Goal: Transaction & Acquisition: Purchase product/service

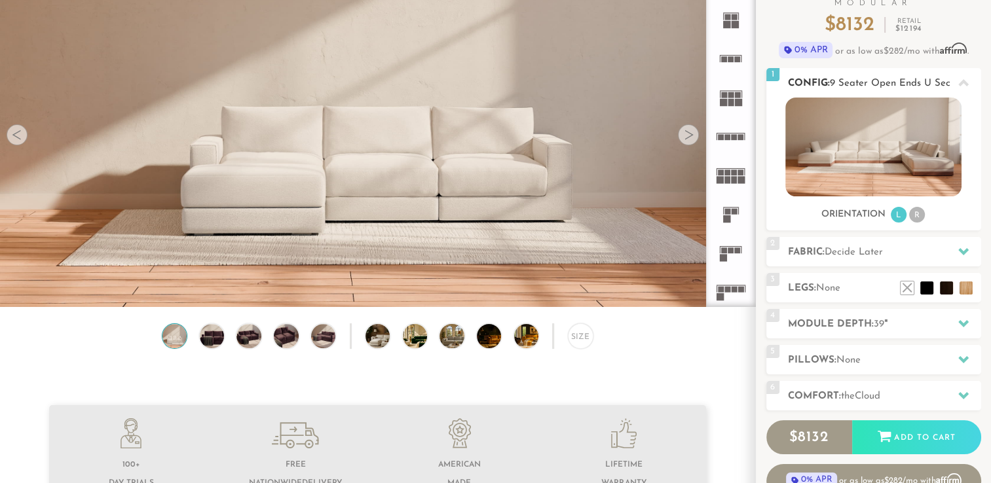
scroll to position [131, 0]
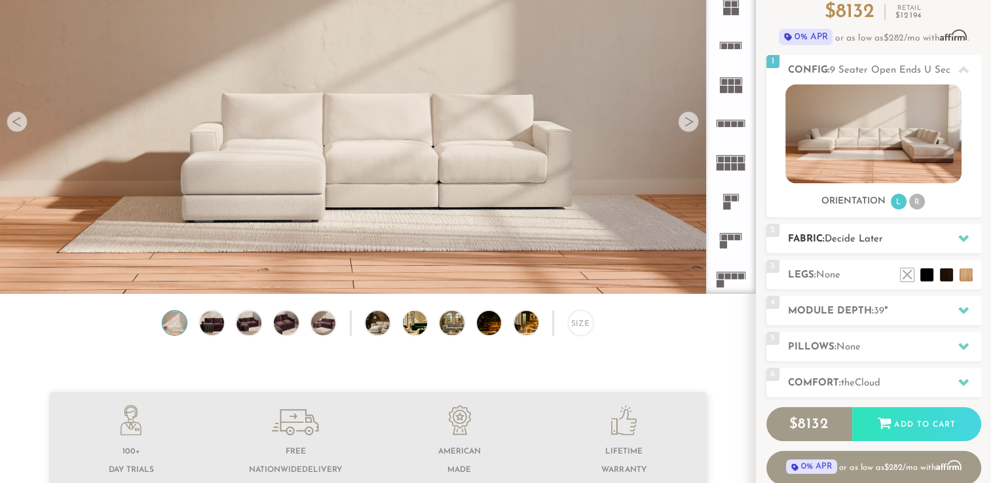
click at [864, 237] on span "Decide Later" at bounding box center [854, 239] width 58 height 10
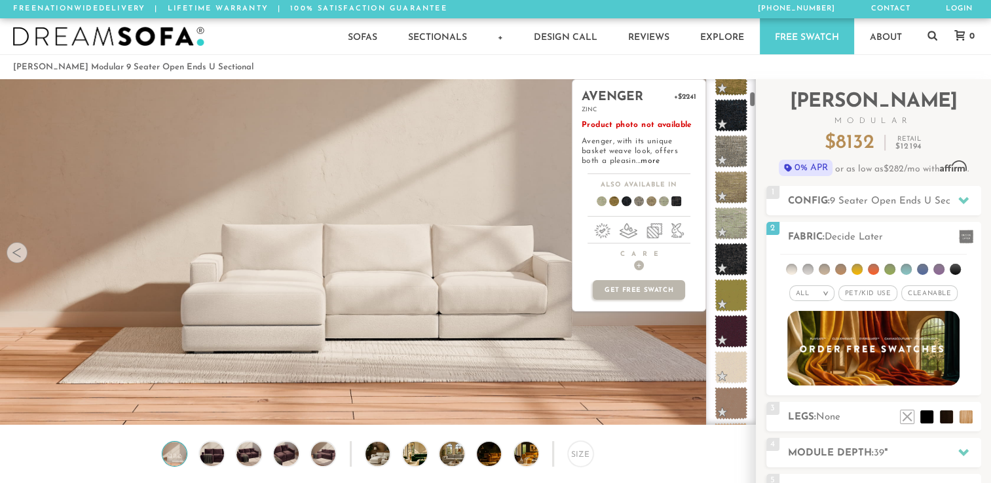
scroll to position [267, 0]
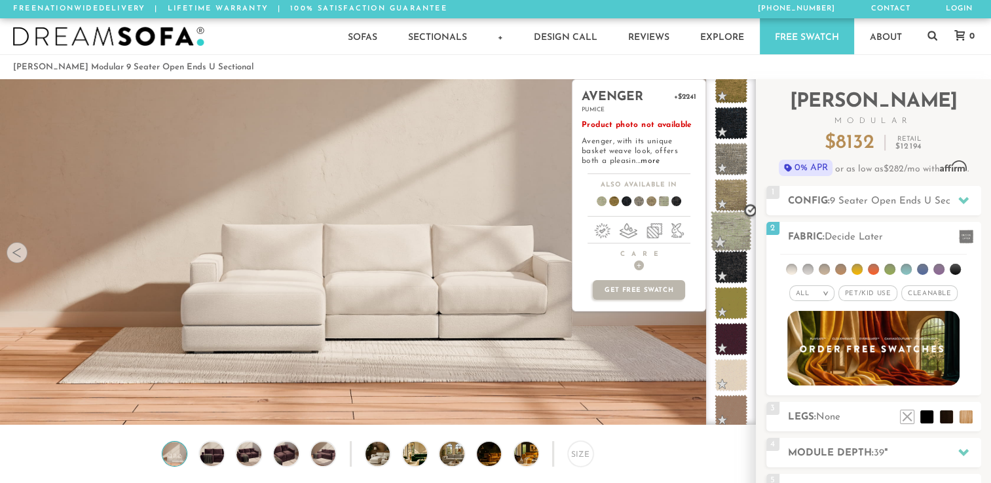
click at [728, 229] on span at bounding box center [731, 231] width 41 height 41
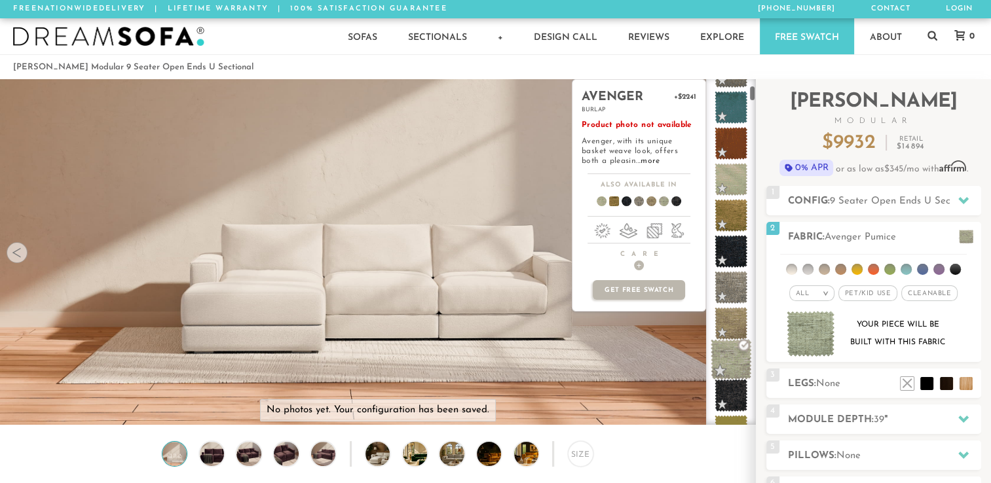
scroll to position [138, 0]
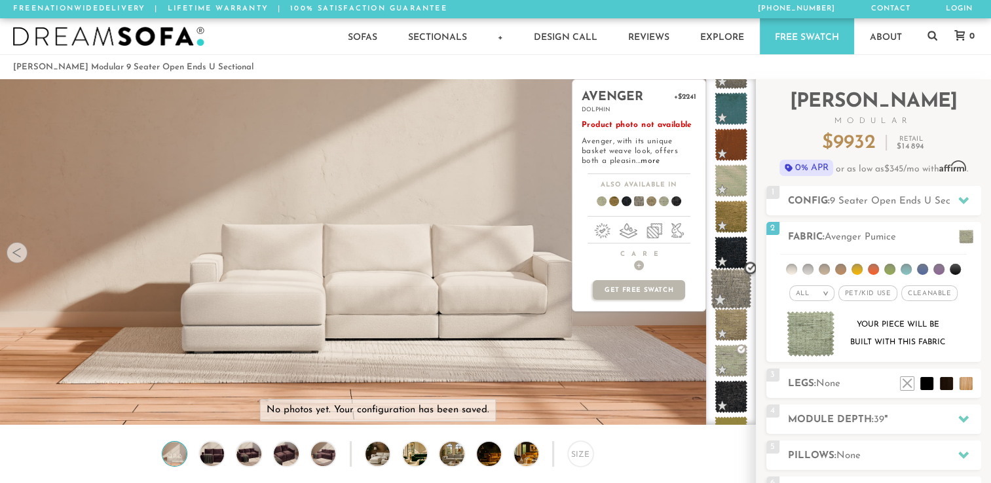
click at [725, 284] on span at bounding box center [731, 289] width 41 height 41
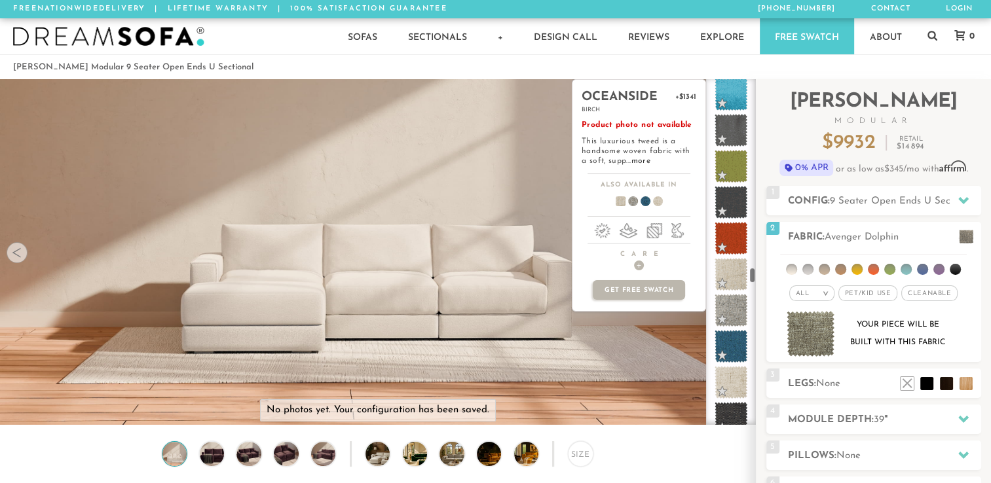
scroll to position [4253, 0]
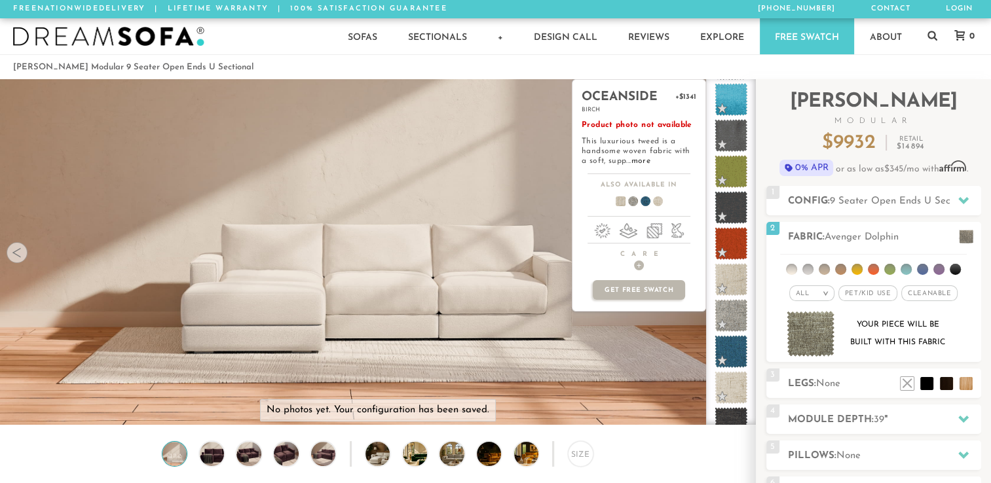
click at [725, 284] on span at bounding box center [731, 279] width 33 height 33
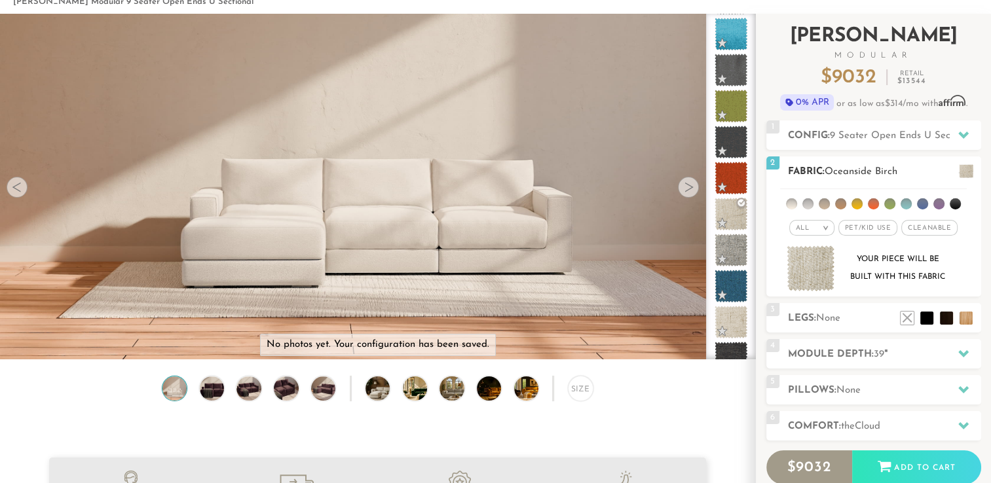
scroll to position [67, 0]
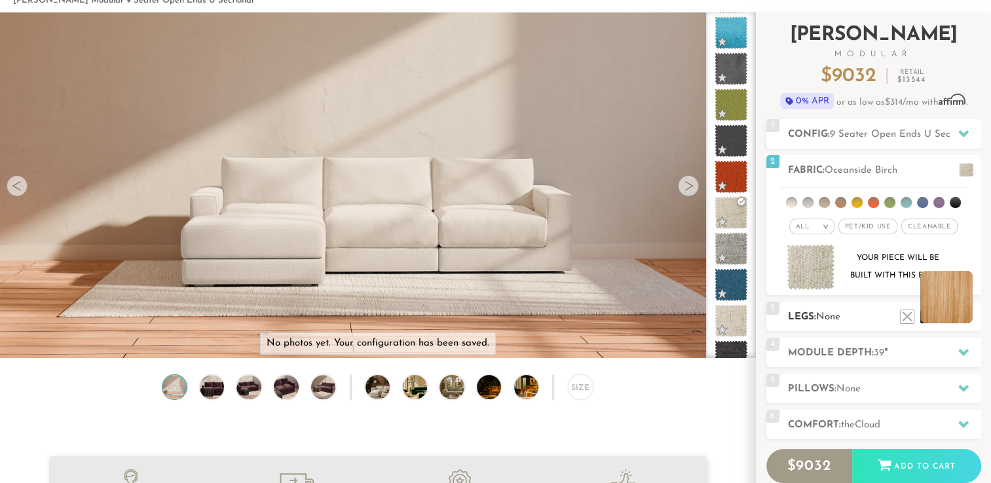
click at [957, 313] on li at bounding box center [946, 297] width 52 height 52
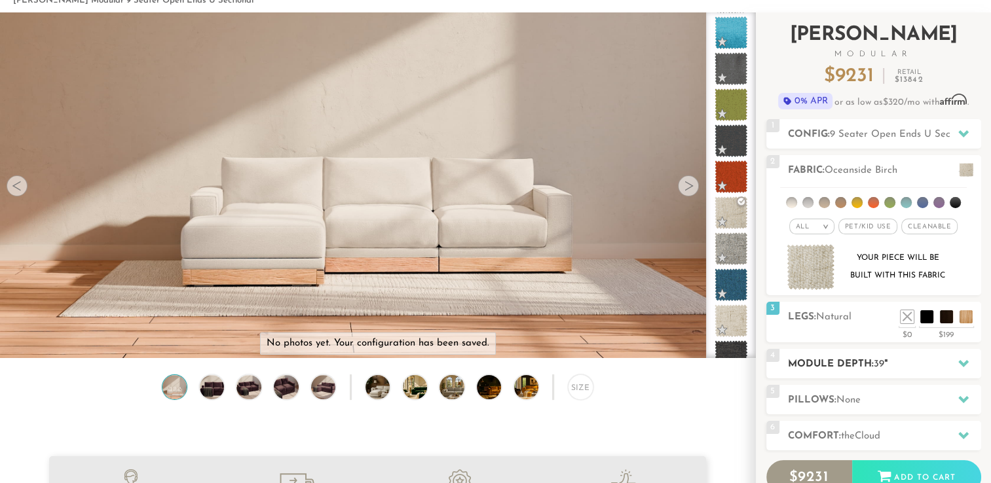
click at [935, 363] on h2 "Module Depth: 39 "" at bounding box center [884, 364] width 193 height 15
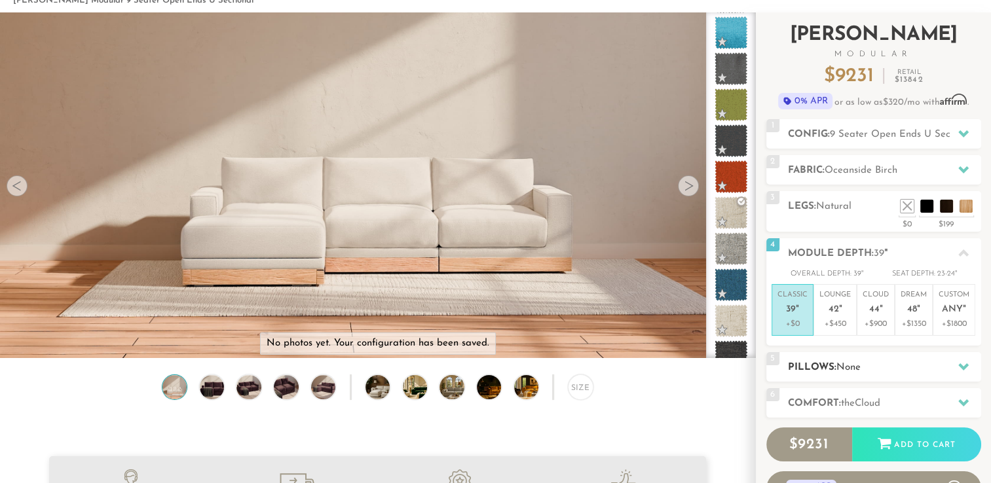
click at [927, 358] on div "5 Pillows: None" at bounding box center [873, 366] width 215 height 29
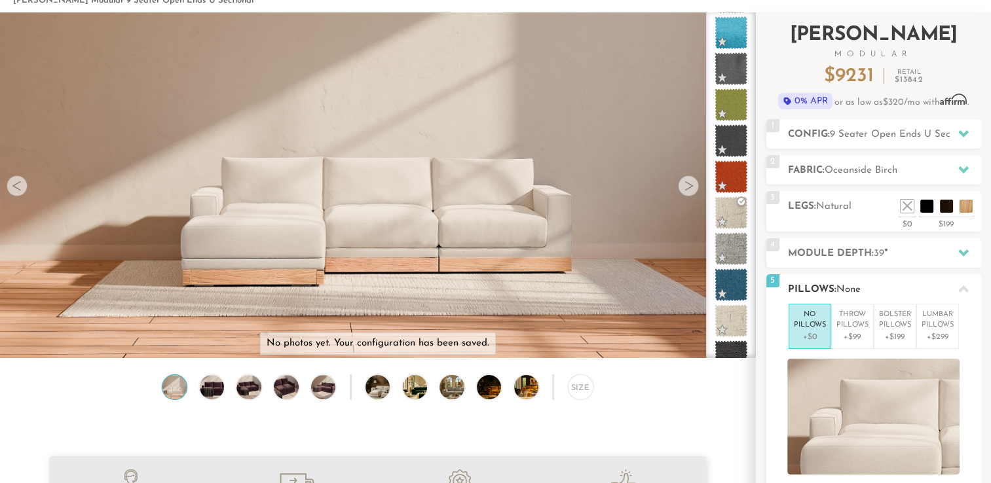
click at [961, 291] on icon at bounding box center [963, 289] width 10 height 7
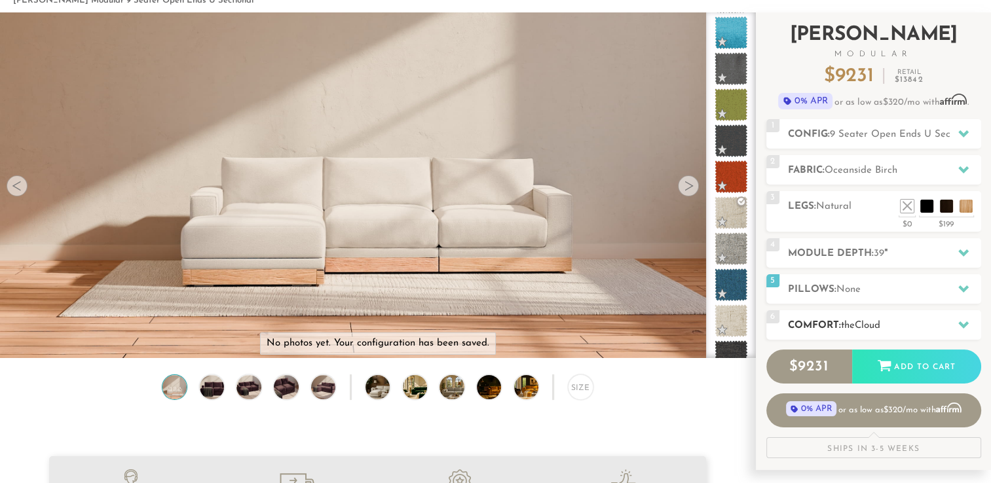
click at [946, 310] on div "6 Comfort: the Cloud soft" at bounding box center [873, 324] width 215 height 29
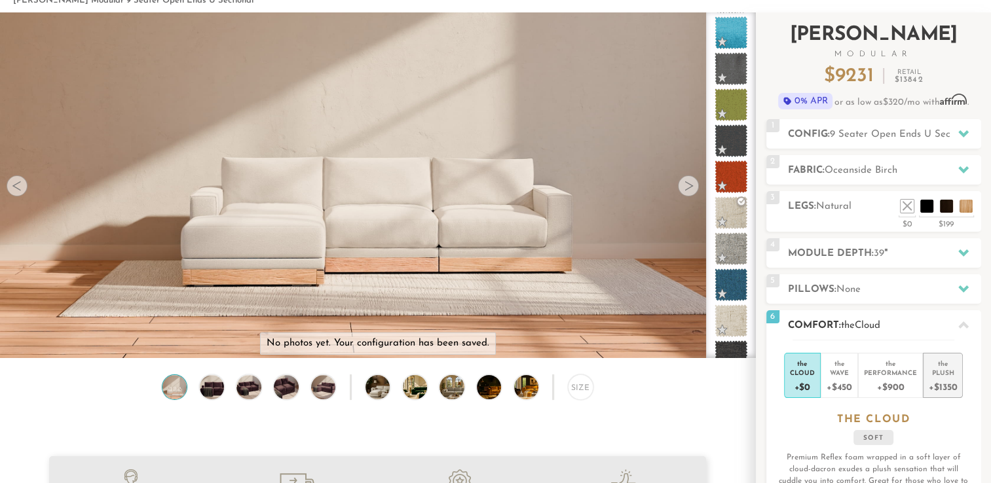
click at [948, 382] on div "+$1350" at bounding box center [943, 386] width 28 height 19
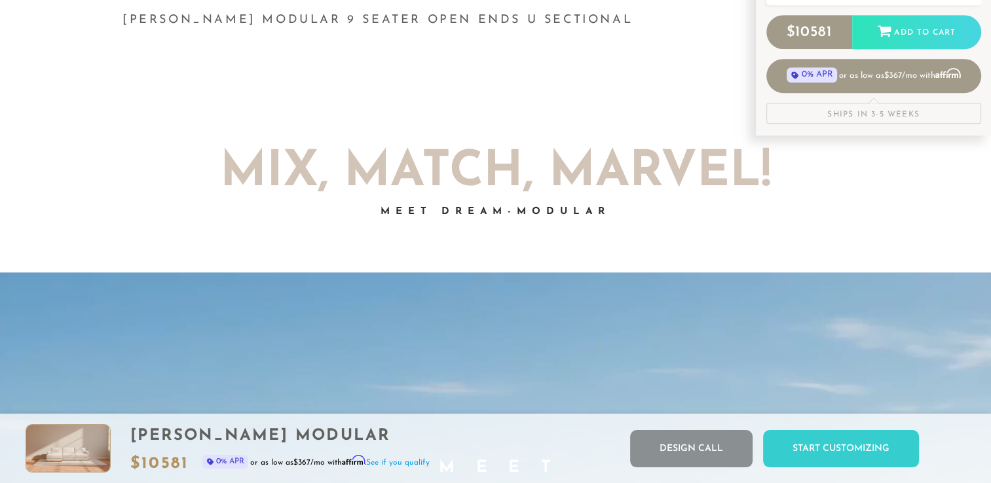
scroll to position [0, 0]
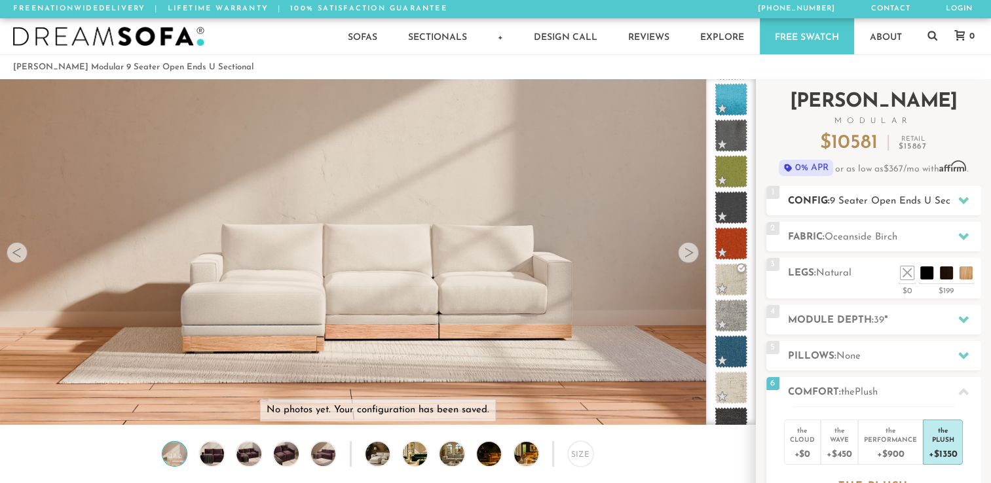
click at [862, 199] on span "9 Seater Open Ends U Sectional" at bounding box center [902, 201] width 145 height 10
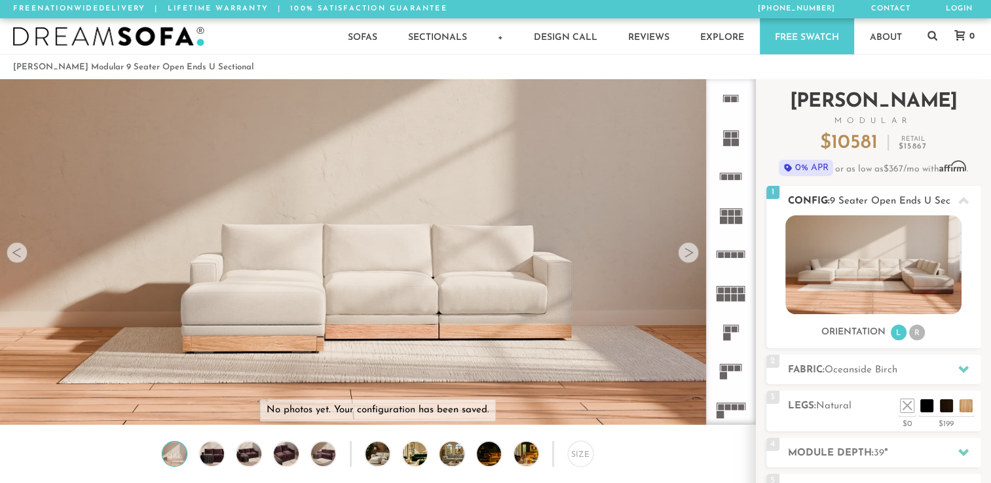
click at [920, 331] on li "R" at bounding box center [917, 333] width 16 height 16
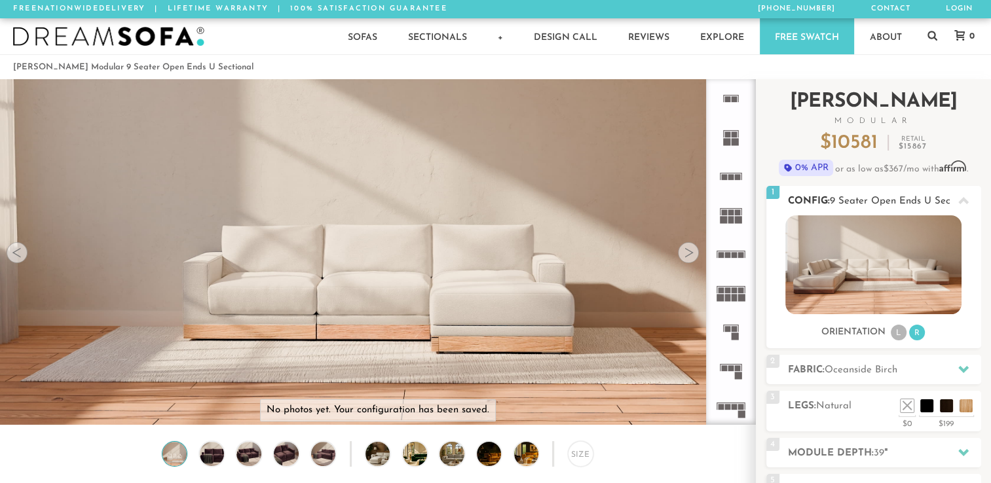
click at [897, 335] on li "L" at bounding box center [899, 333] width 16 height 16
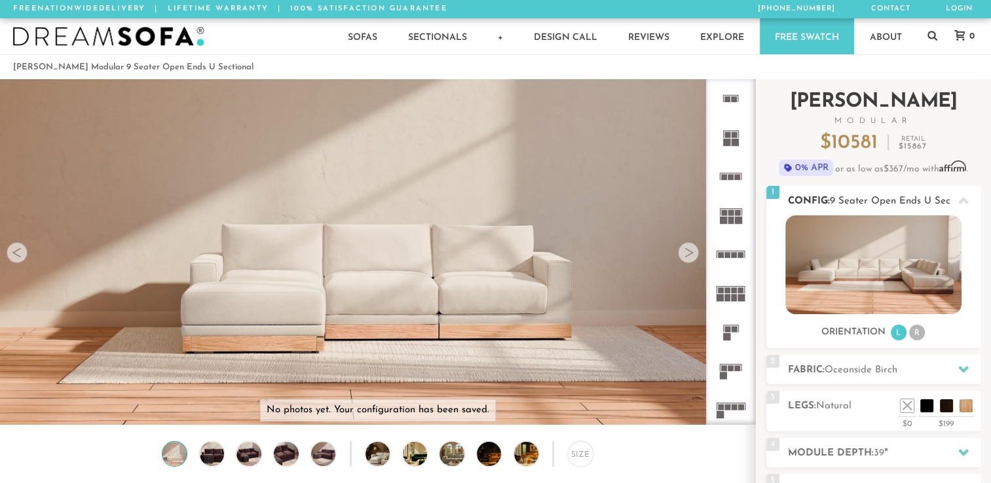
click at [886, 269] on img at bounding box center [873, 264] width 176 height 99
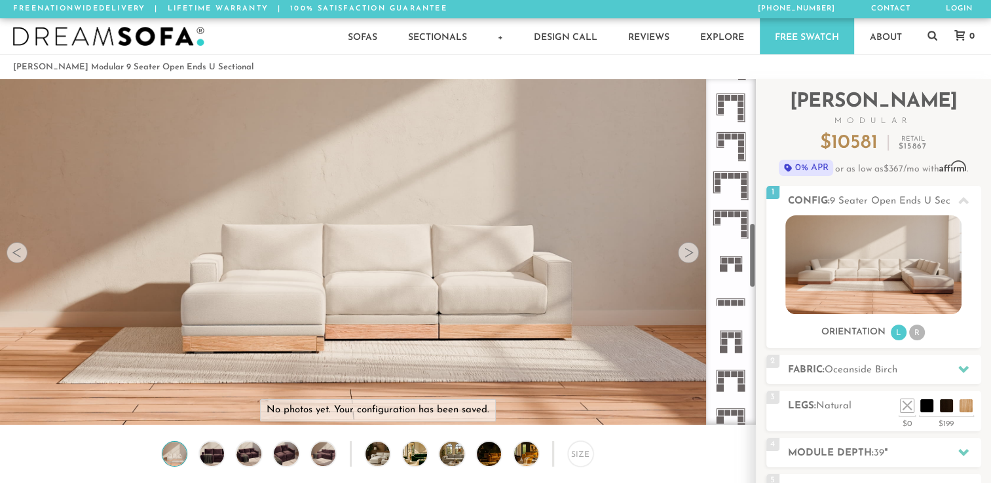
scroll to position [760, 0]
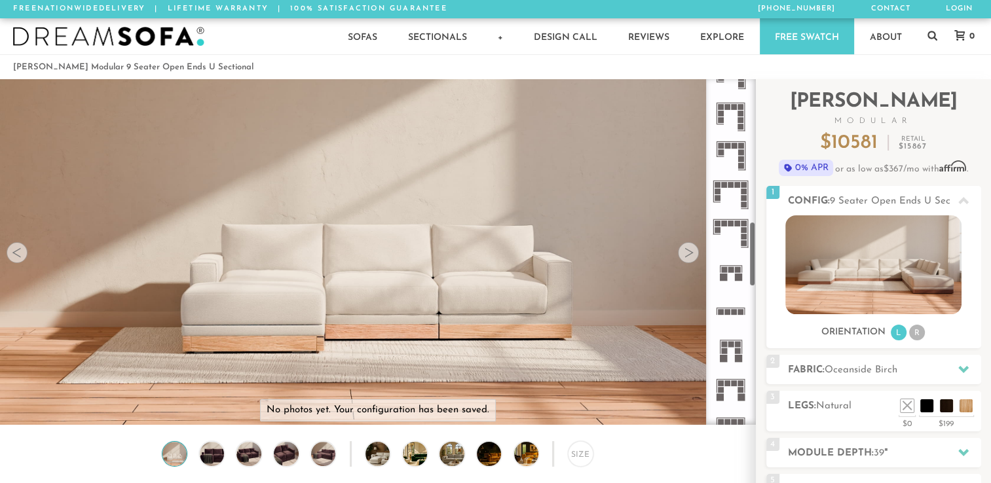
click at [733, 240] on icon at bounding box center [730, 233] width 39 height 39
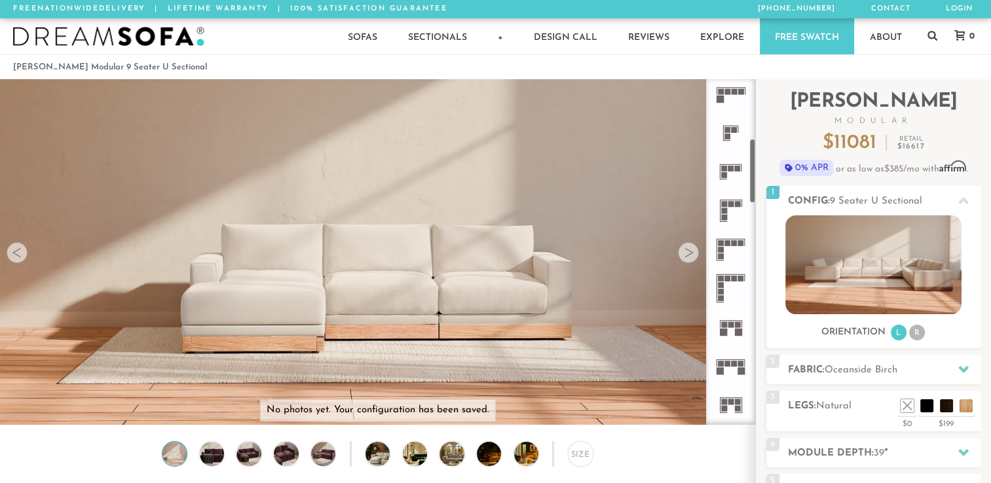
scroll to position [307, 0]
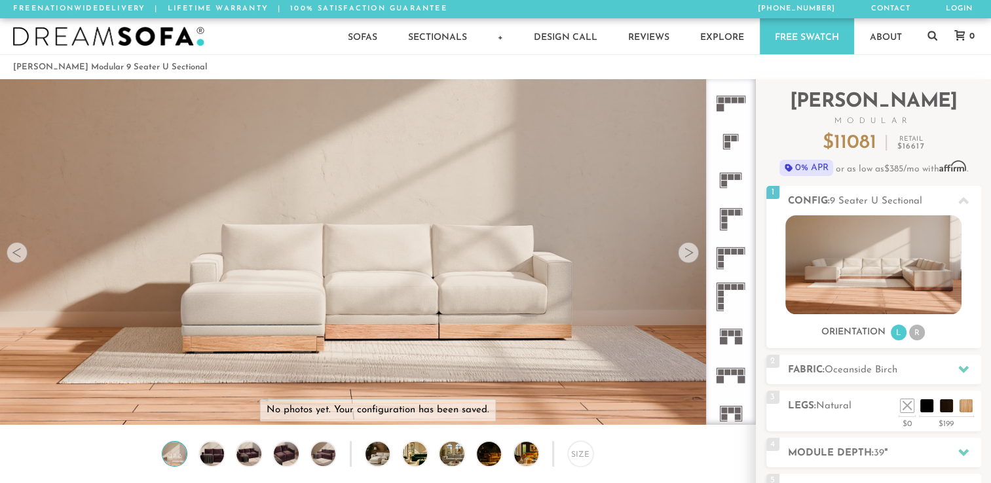
click at [722, 263] on icon at bounding box center [730, 258] width 39 height 39
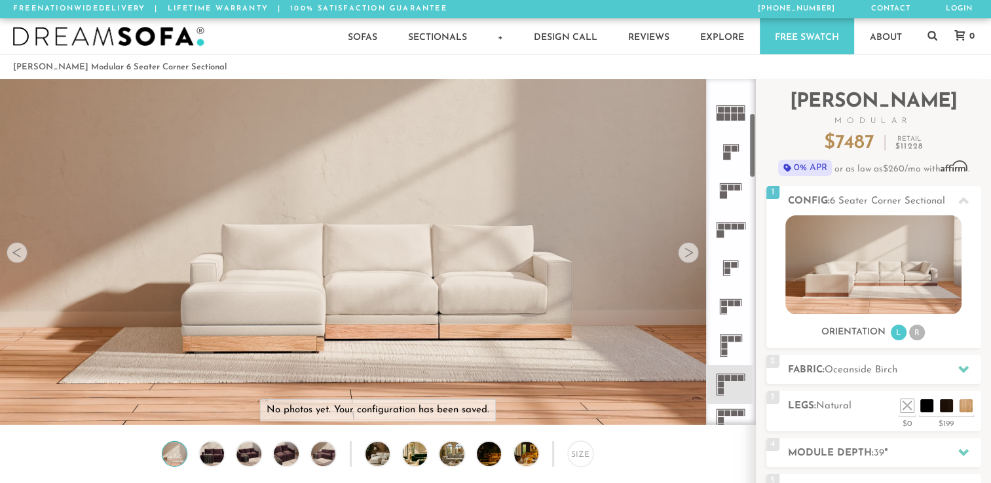
scroll to position [179, 0]
click at [732, 227] on rect at bounding box center [735, 228] width 6 height 6
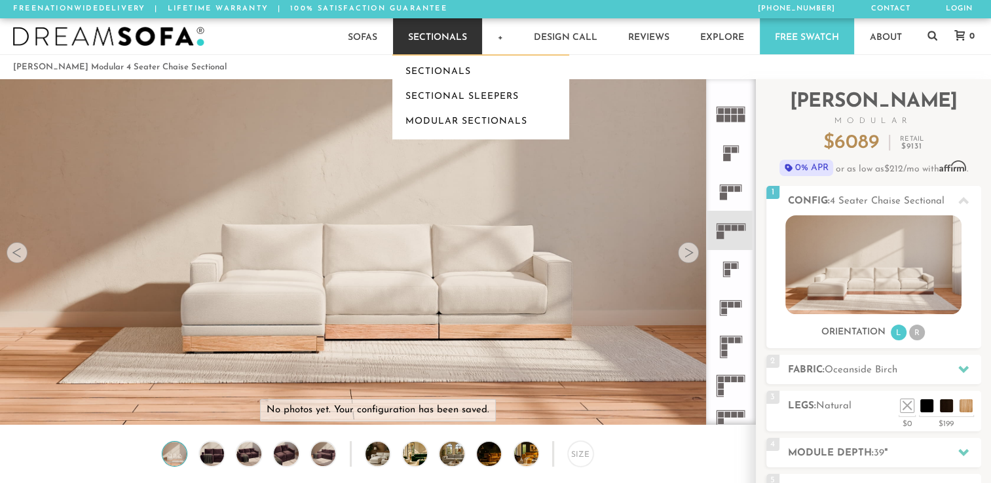
click at [449, 34] on link "Sectionals" at bounding box center [437, 36] width 89 height 36
